Goal: Navigation & Orientation: Go to known website

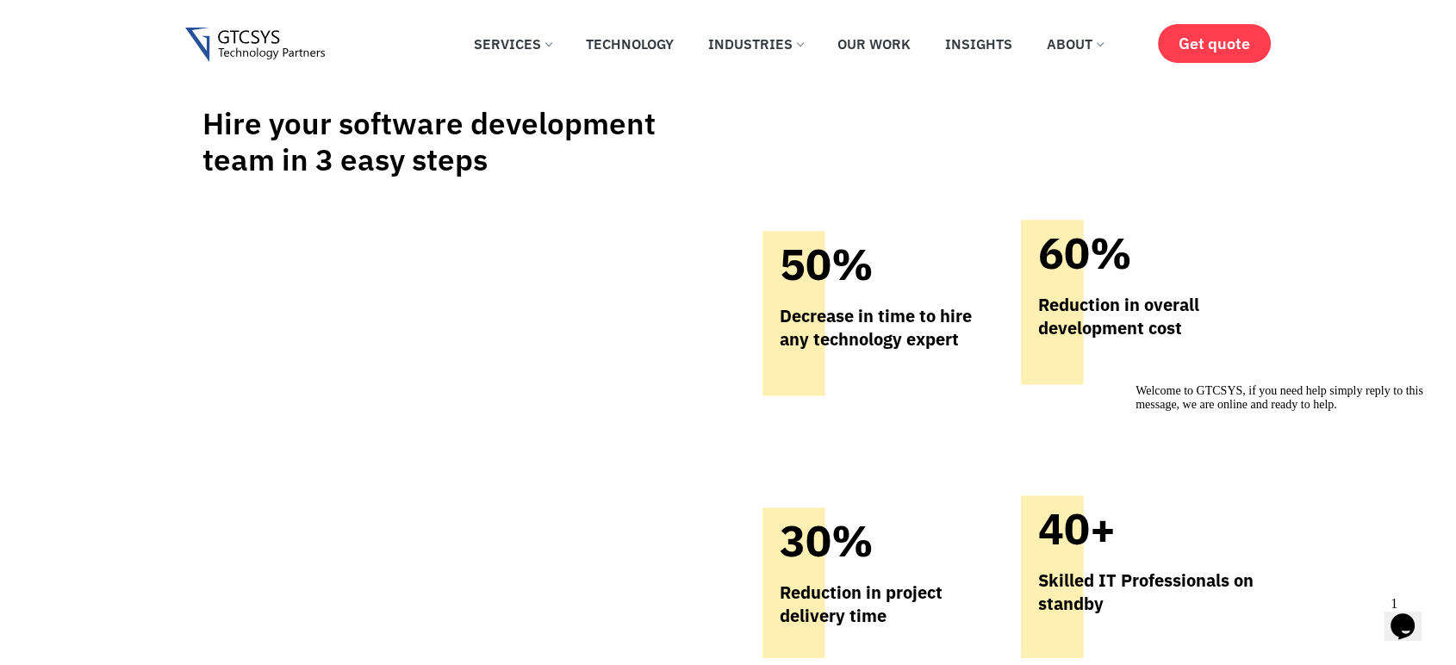
scroll to position [7949, 0]
